Goal: Submit feedback/report problem

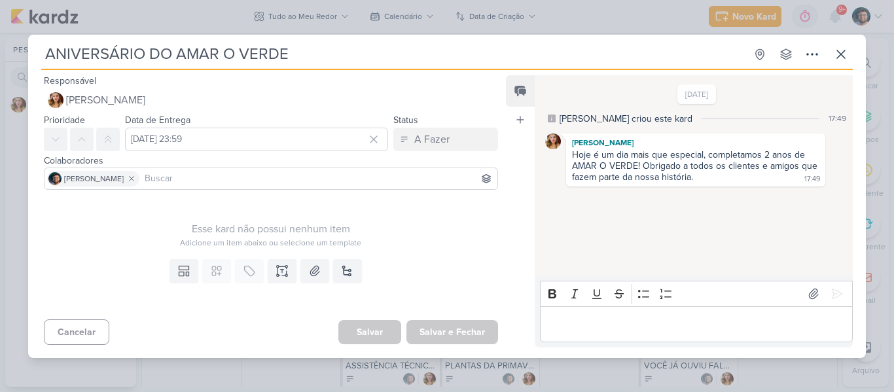
click at [692, 327] on p "Editor editing area: main" at bounding box center [696, 324] width 299 height 16
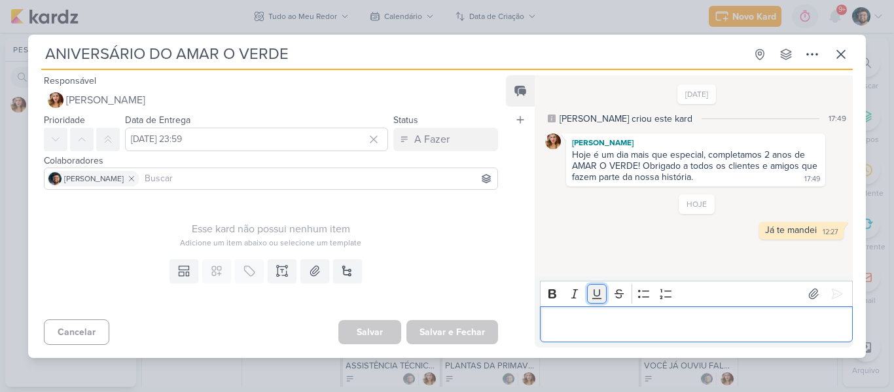
click at [599, 290] on icon "Editor toolbar" at bounding box center [597, 293] width 13 height 13
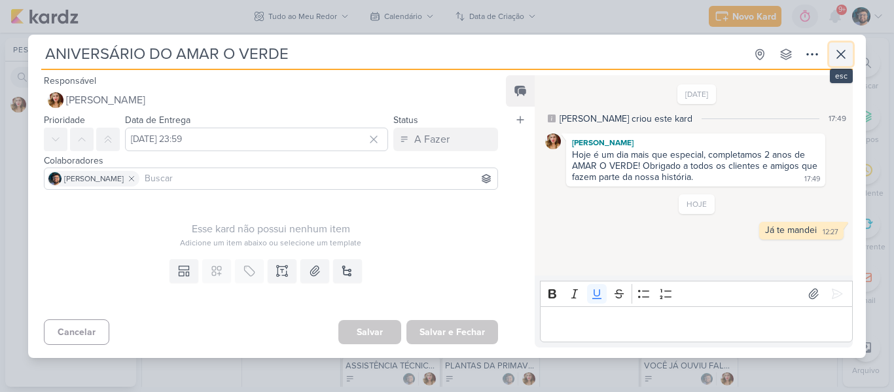
click at [851, 47] on button at bounding box center [841, 55] width 24 height 24
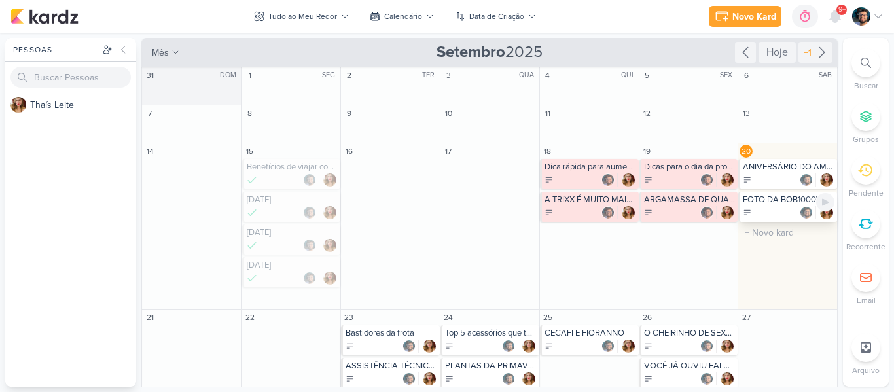
click at [766, 213] on div at bounding box center [789, 212] width 92 height 13
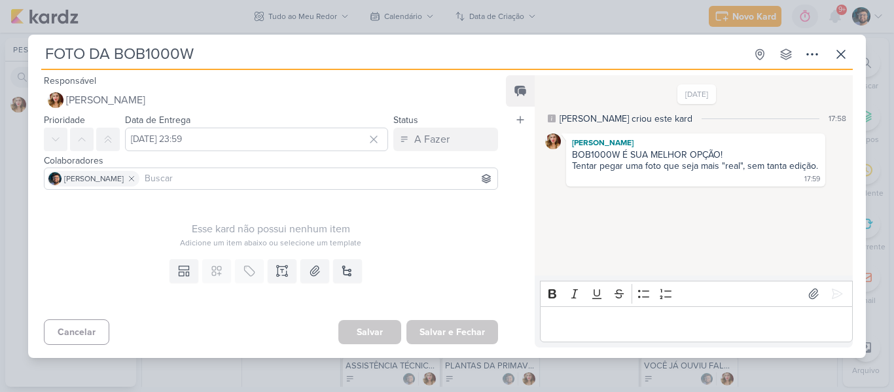
drag, startPoint x: 115, startPoint y: 53, endPoint x: 229, endPoint y: 52, distance: 113.9
click at [229, 52] on input "FOTO DA BOB1000W" at bounding box center [393, 55] width 704 height 24
drag, startPoint x: 225, startPoint y: 56, endPoint x: 117, endPoint y: 50, distance: 108.1
click at [117, 50] on input "FOTO DA BOB1000W" at bounding box center [393, 55] width 704 height 24
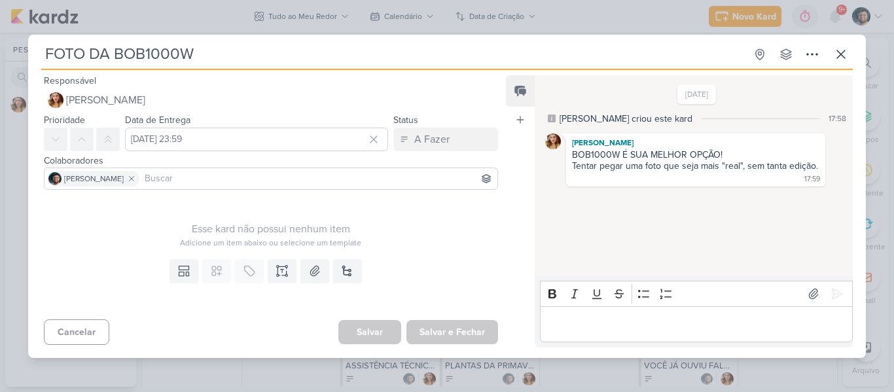
click at [117, 50] on input "FOTO DA BOB1000W" at bounding box center [393, 55] width 704 height 24
click at [570, 153] on div "BOB1000W É SUA MELHOR OPÇÃO! Tentar pegar uma foto que seja mais "real", sem ta…" at bounding box center [696, 166] width 254 height 35
click at [574, 164] on div "Tentar pegar uma foto que seja mais "real", sem tanta edição." at bounding box center [695, 165] width 246 height 11
click at [639, 321] on p "Editor editing area: main" at bounding box center [696, 324] width 299 height 16
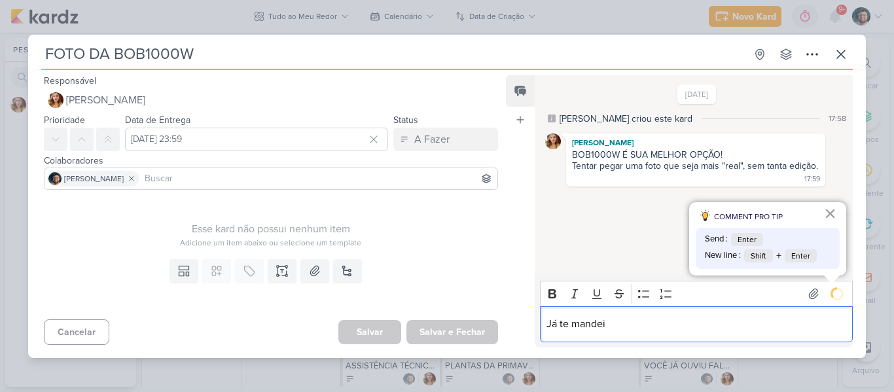
click at [810, 181] on div "17:59" at bounding box center [813, 179] width 16 height 10
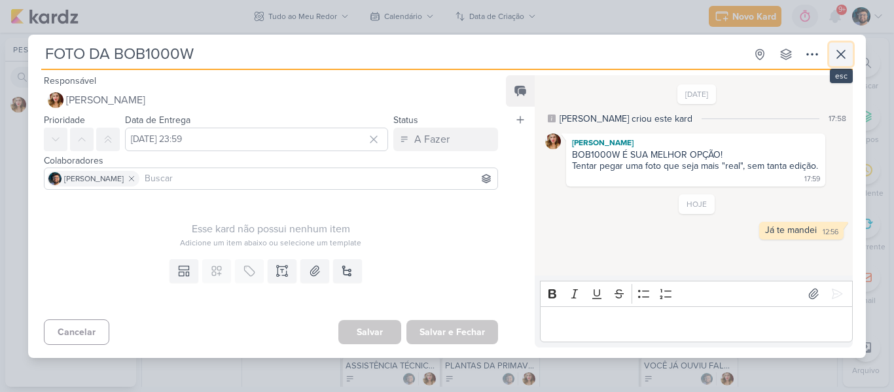
click at [845, 52] on icon at bounding box center [841, 54] width 16 height 16
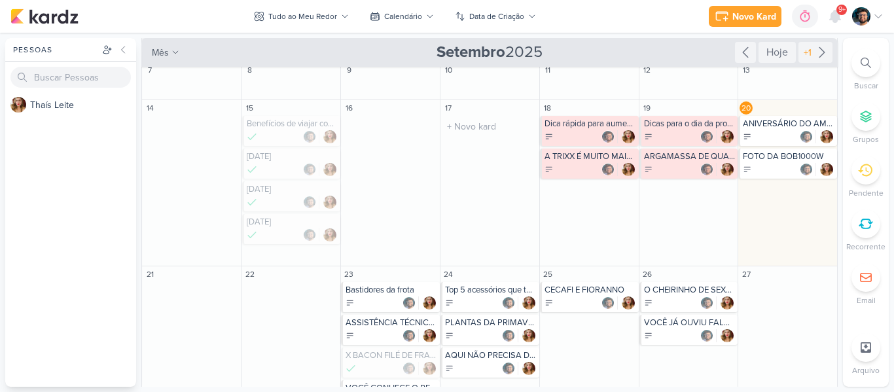
scroll to position [65, 0]
